Goal: Navigation & Orientation: Find specific page/section

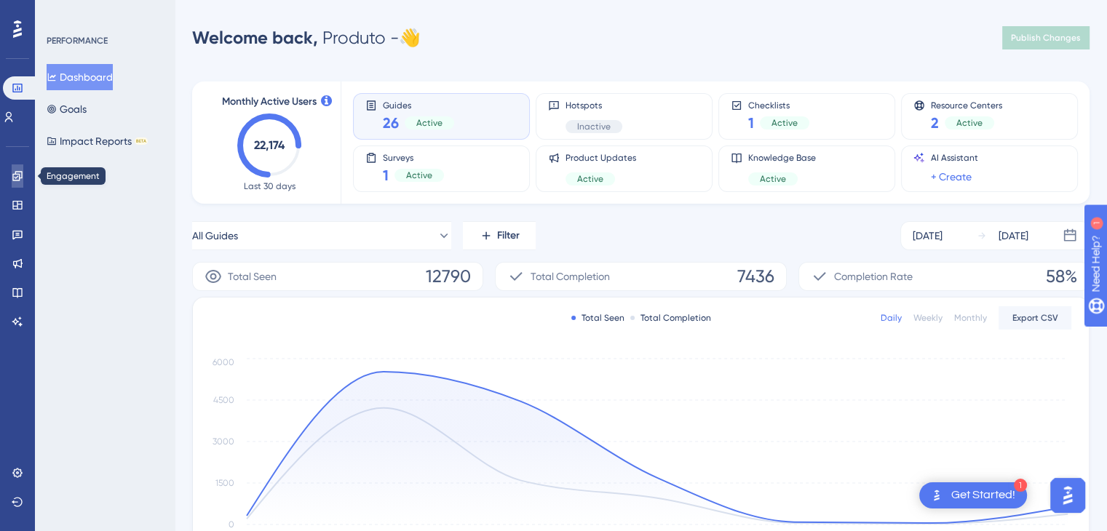
click at [22, 178] on icon at bounding box center [18, 176] width 12 height 12
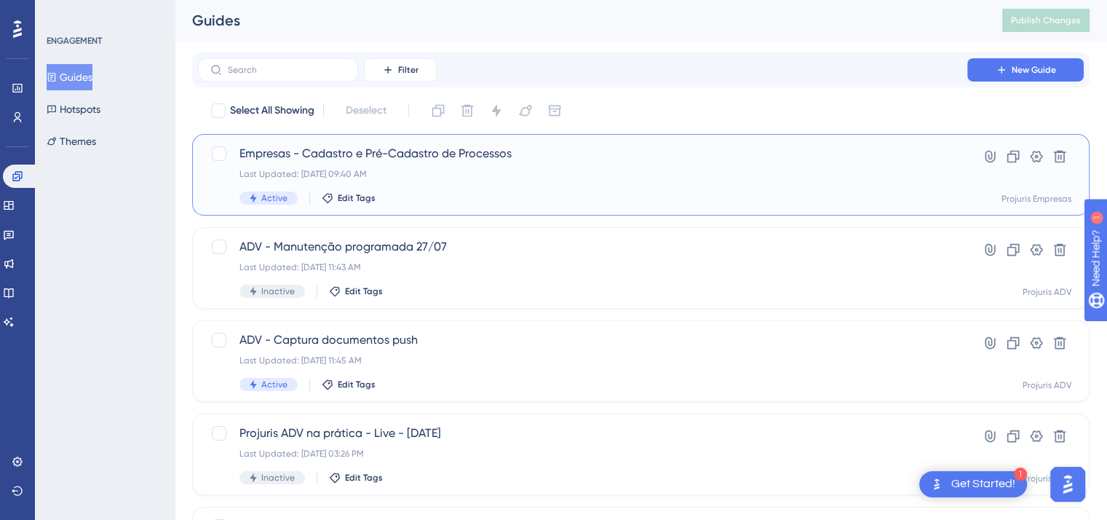
click at [659, 154] on span "Empresas - Cadastro e Pré-Cadastro de Processos" at bounding box center [582, 153] width 686 height 17
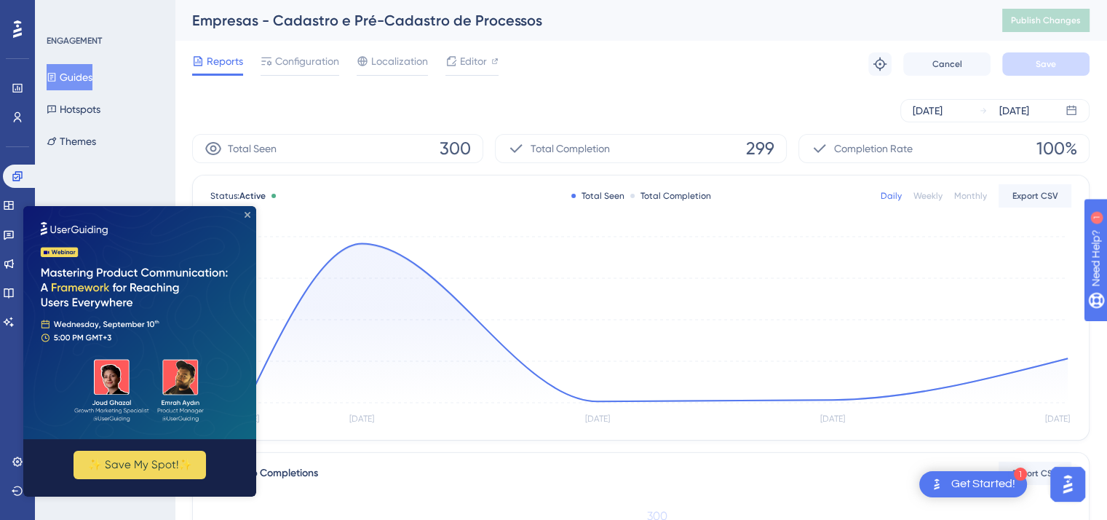
click at [247, 212] on icon "Close Preview" at bounding box center [248, 215] width 6 height 6
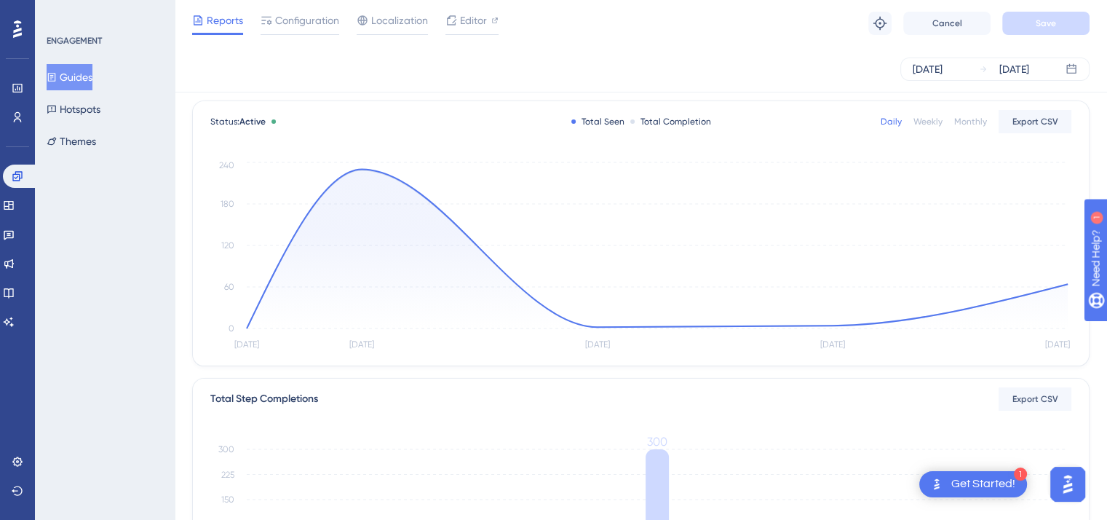
scroll to position [59, 0]
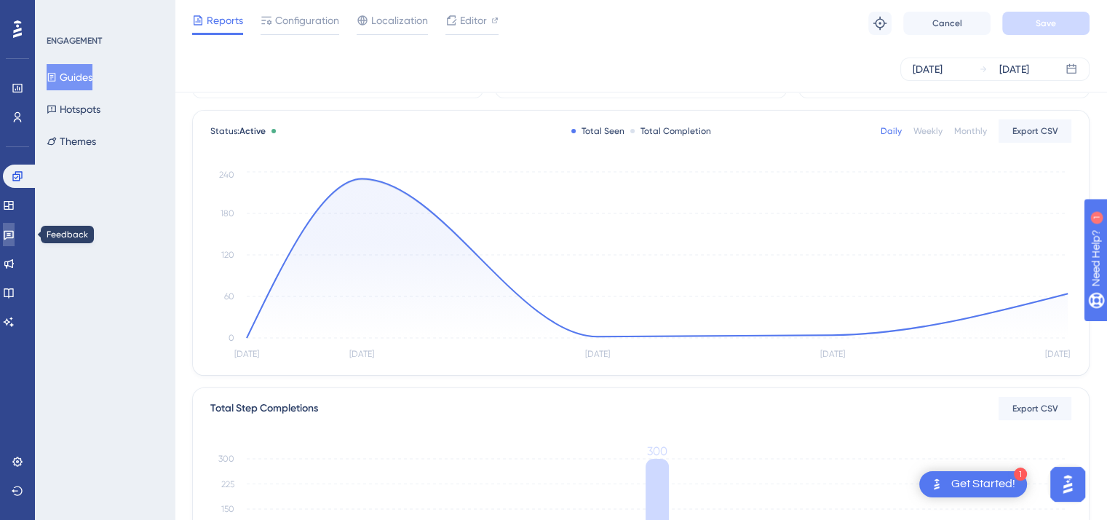
drag, startPoint x: 15, startPoint y: 230, endPoint x: 52, endPoint y: 223, distance: 38.4
click at [15, 230] on icon at bounding box center [9, 235] width 12 height 12
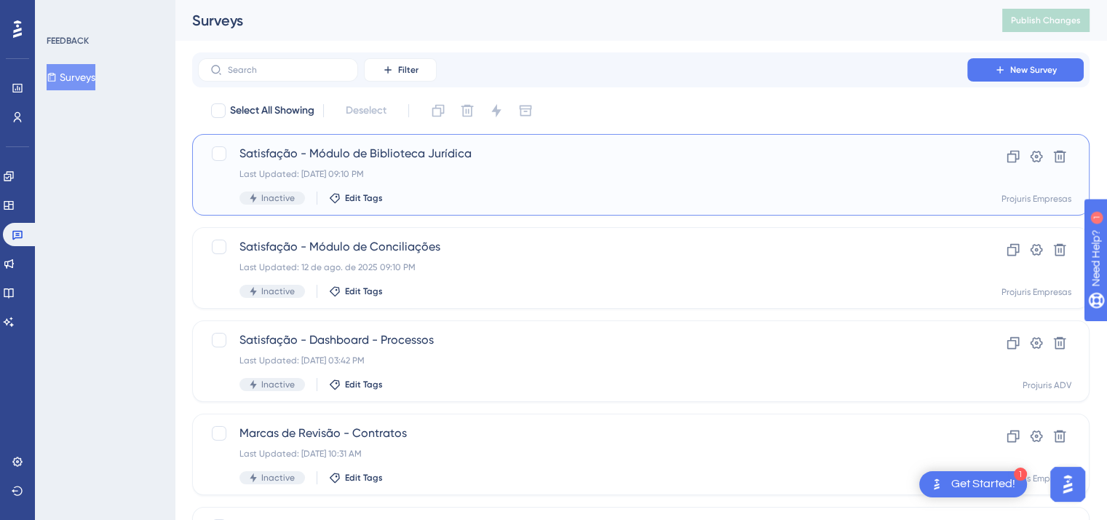
click at [713, 172] on div "Last Updated: [DATE] 09:10 PM" at bounding box center [582, 174] width 686 height 12
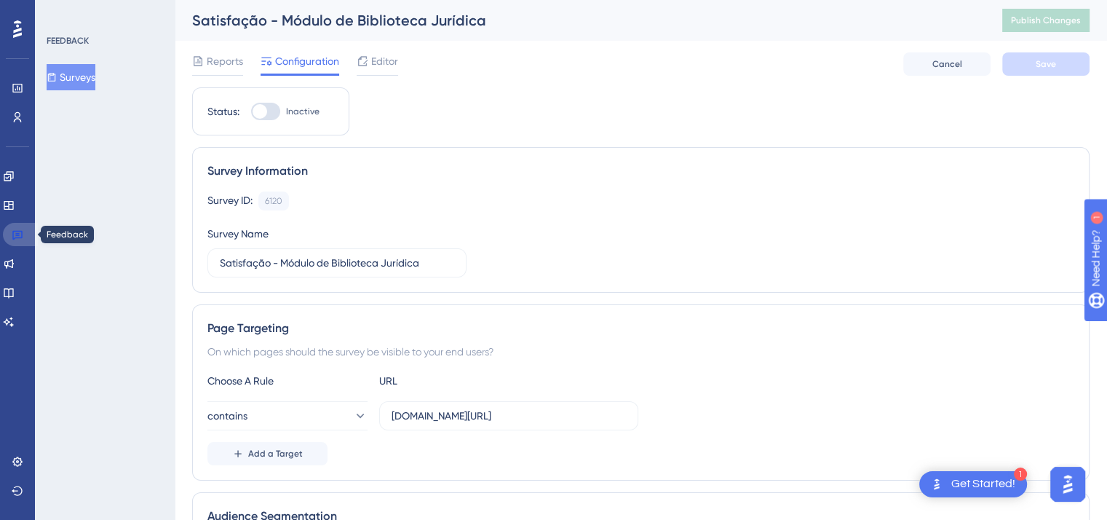
click at [19, 234] on icon at bounding box center [18, 235] width 12 height 12
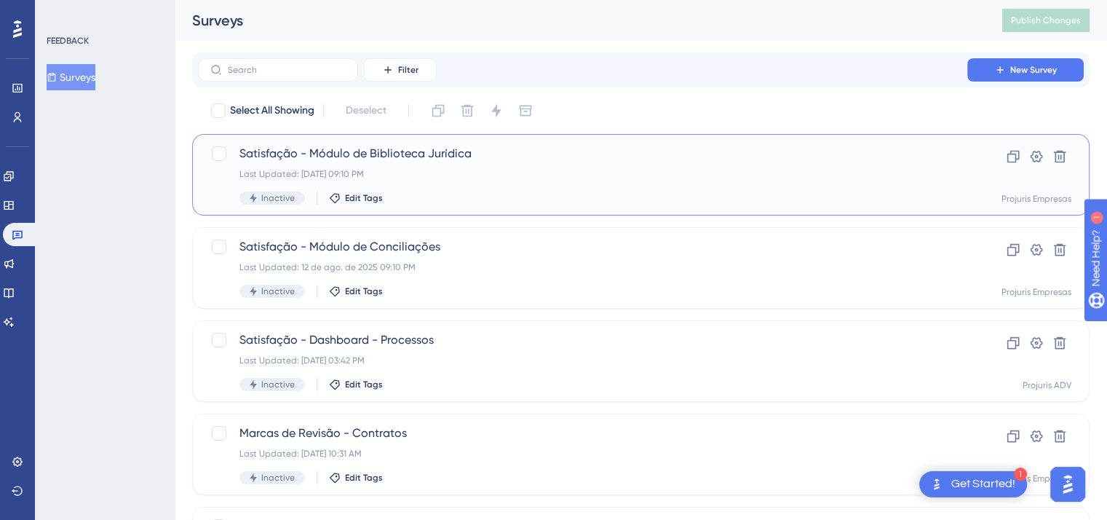
click at [553, 175] on div "Last Updated: [DATE] 09:10 PM" at bounding box center [582, 174] width 686 height 12
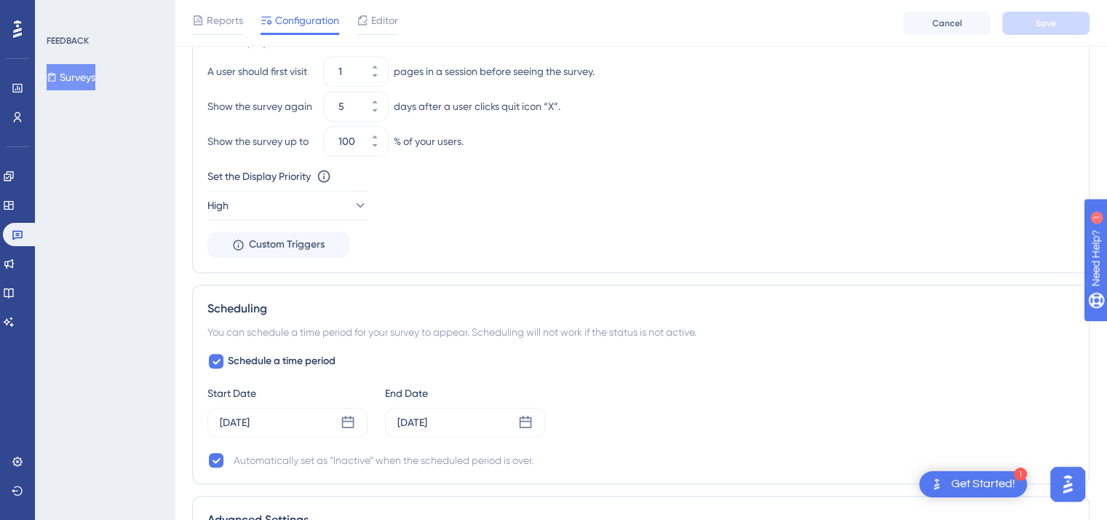
scroll to position [728, 0]
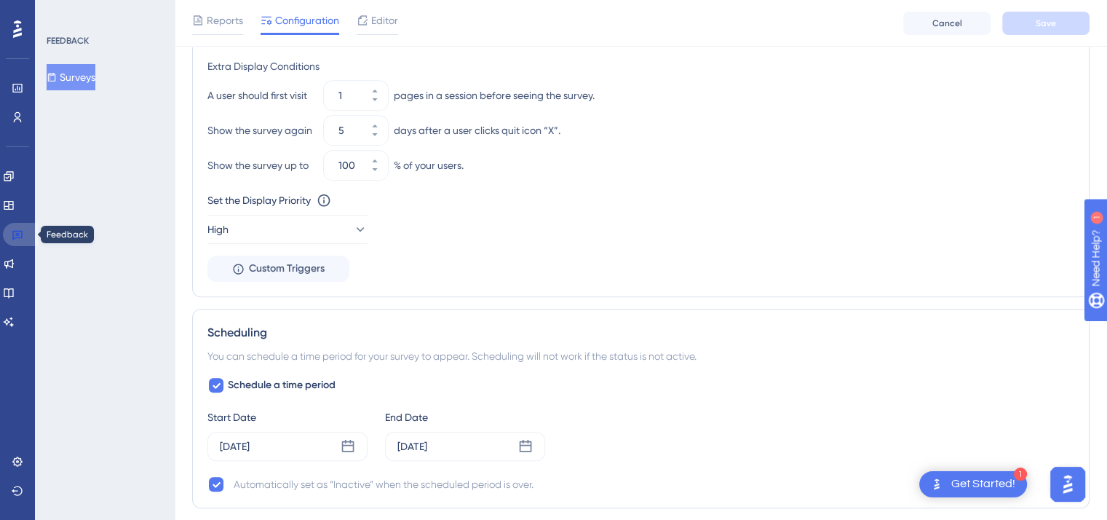
drag, startPoint x: 15, startPoint y: 234, endPoint x: 29, endPoint y: 234, distance: 13.8
click at [15, 234] on icon at bounding box center [18, 235] width 12 height 12
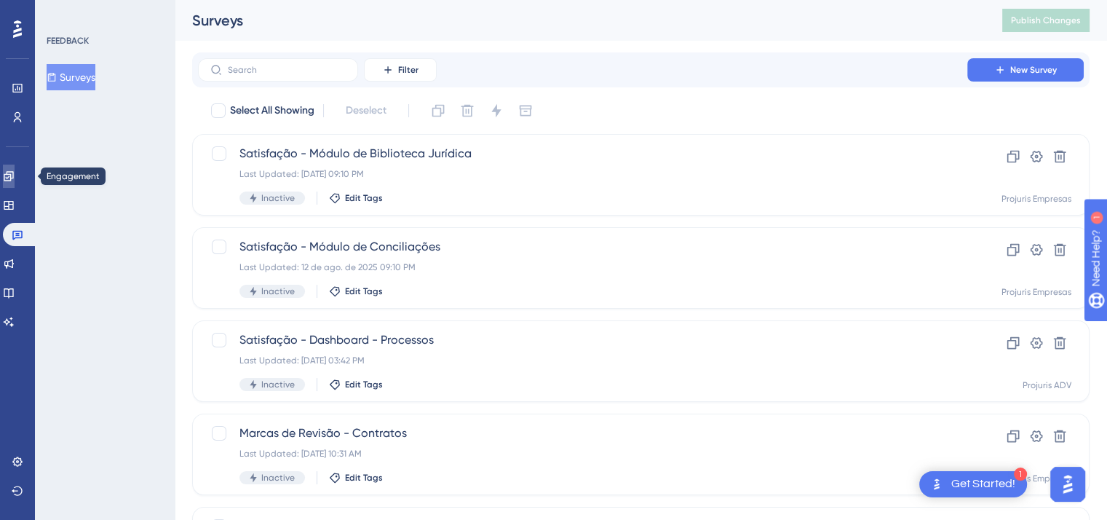
click at [13, 180] on icon at bounding box center [8, 175] width 9 height 9
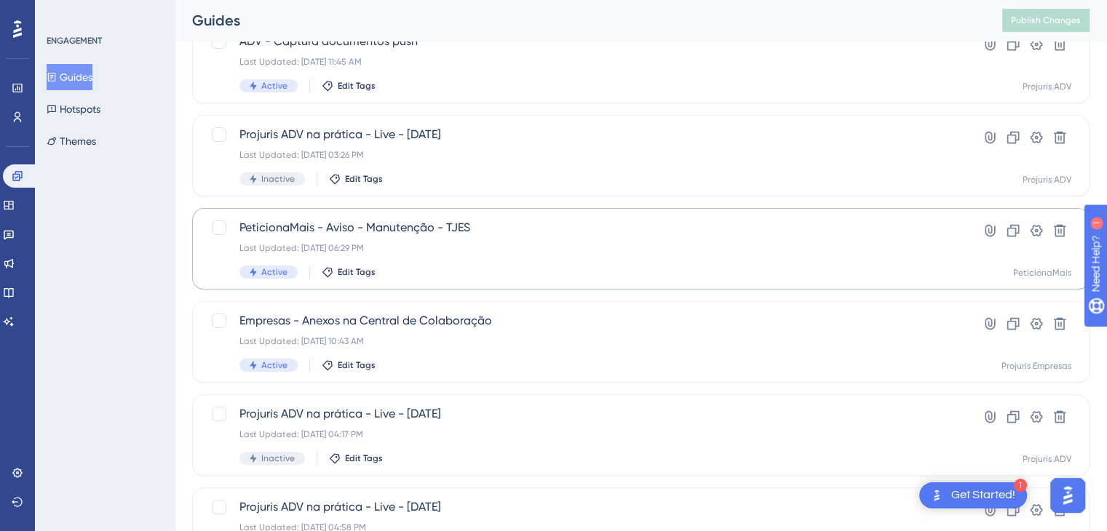
scroll to position [437, 0]
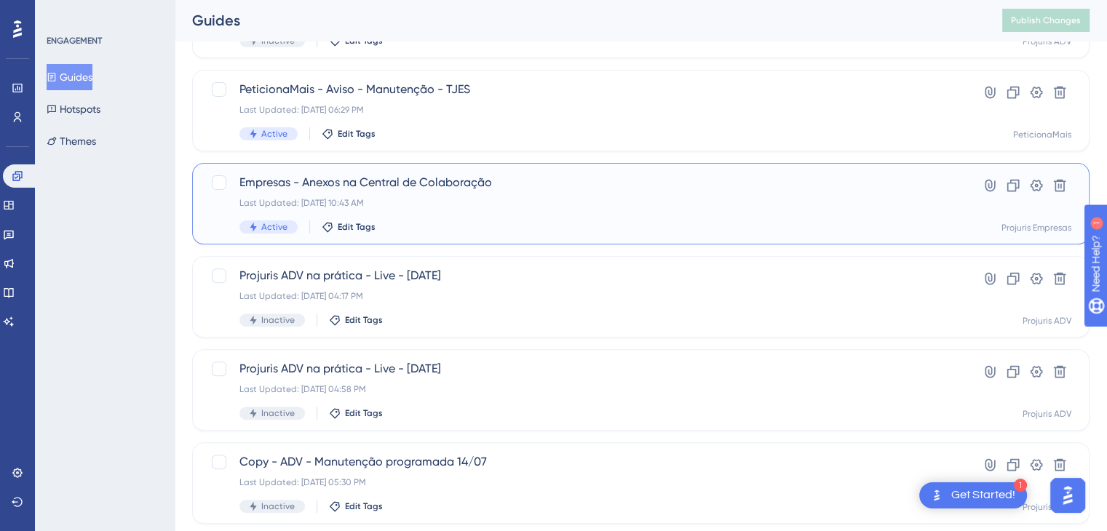
click at [578, 210] on div "Empresas - Anexos na Central de Colaboração Last Updated: [DATE] 10:43 AM Activ…" at bounding box center [582, 204] width 686 height 60
